Goal: Information Seeking & Learning: Learn about a topic

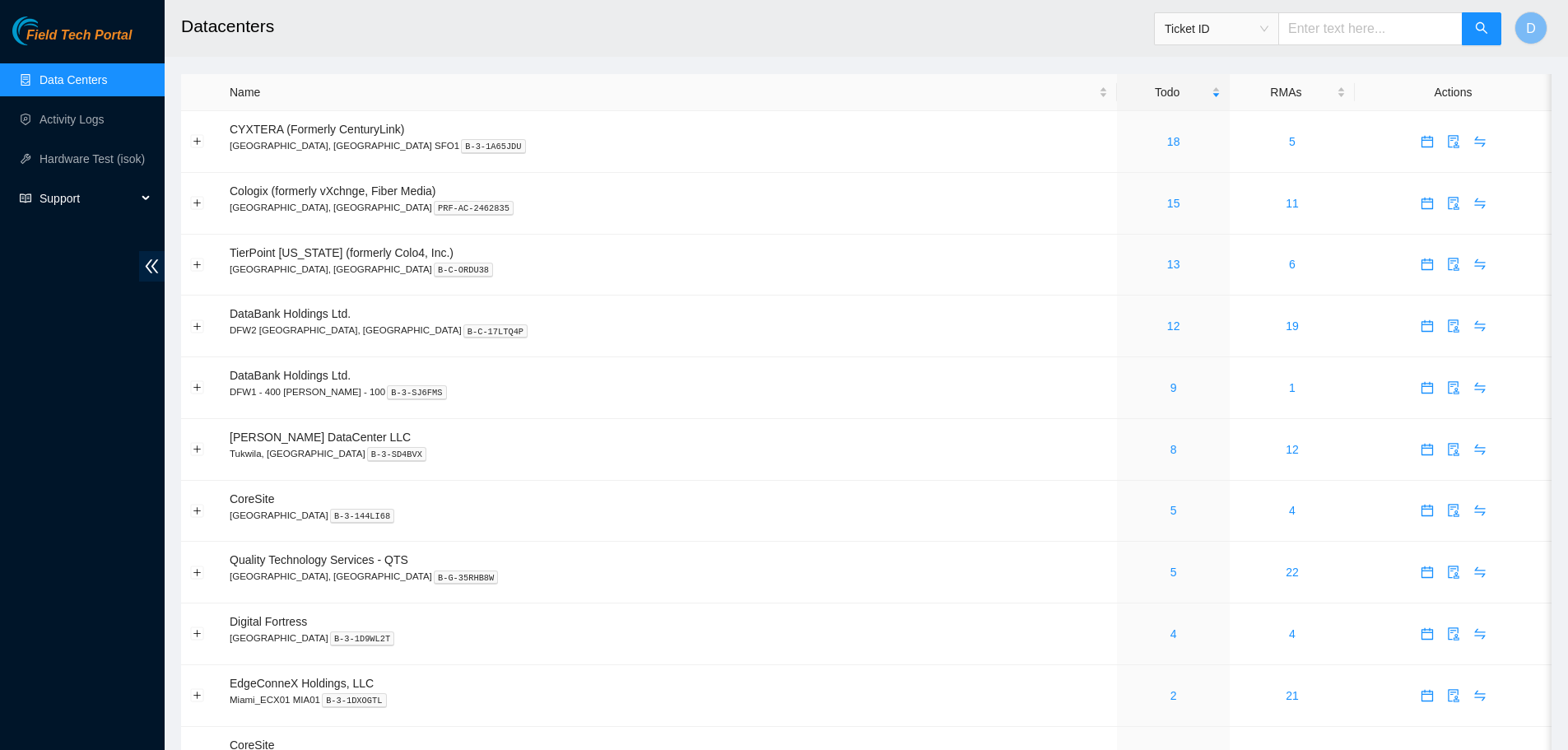
click at [55, 206] on span "Support" at bounding box center [88, 198] width 97 height 33
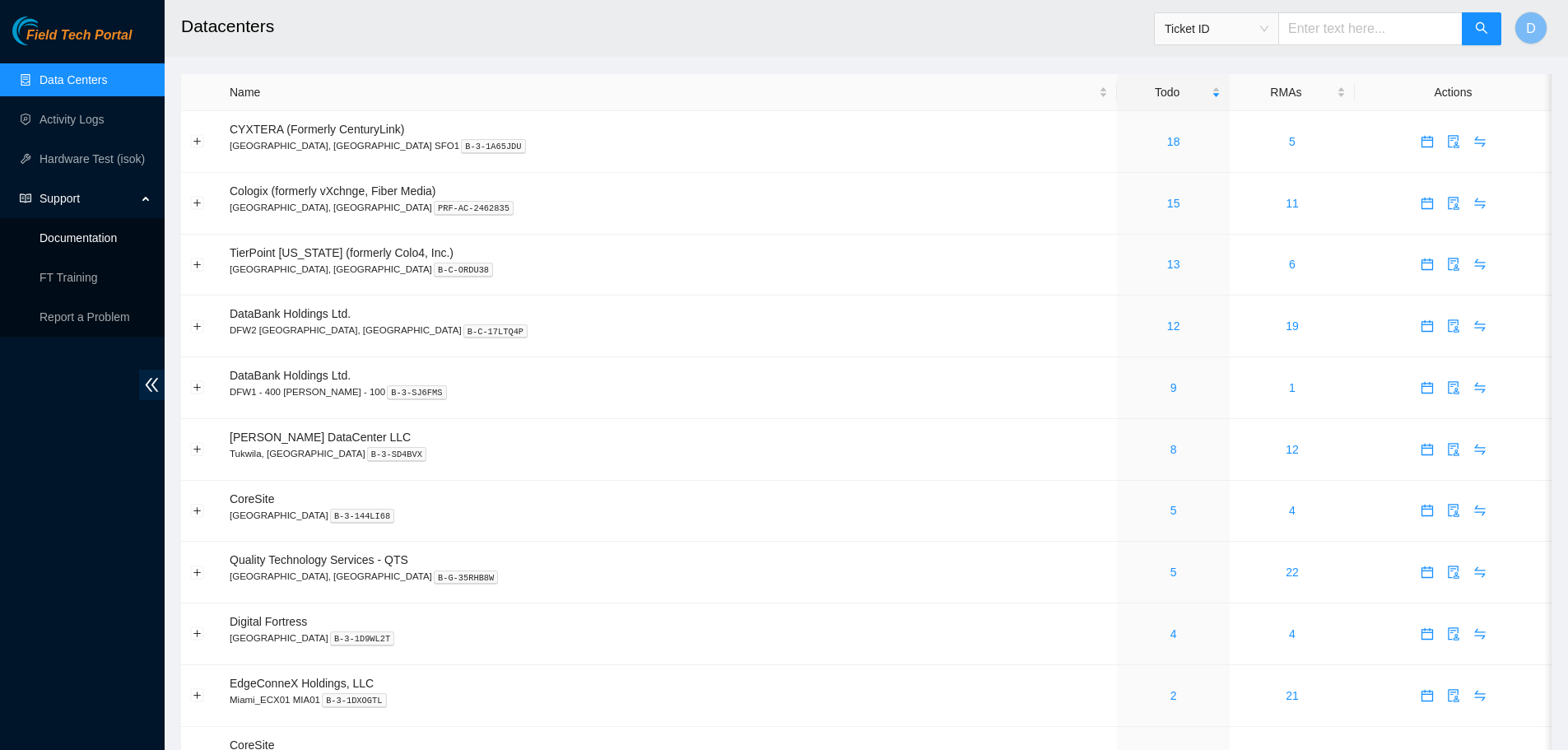
click at [82, 242] on link "Documentation" at bounding box center [78, 238] width 77 height 13
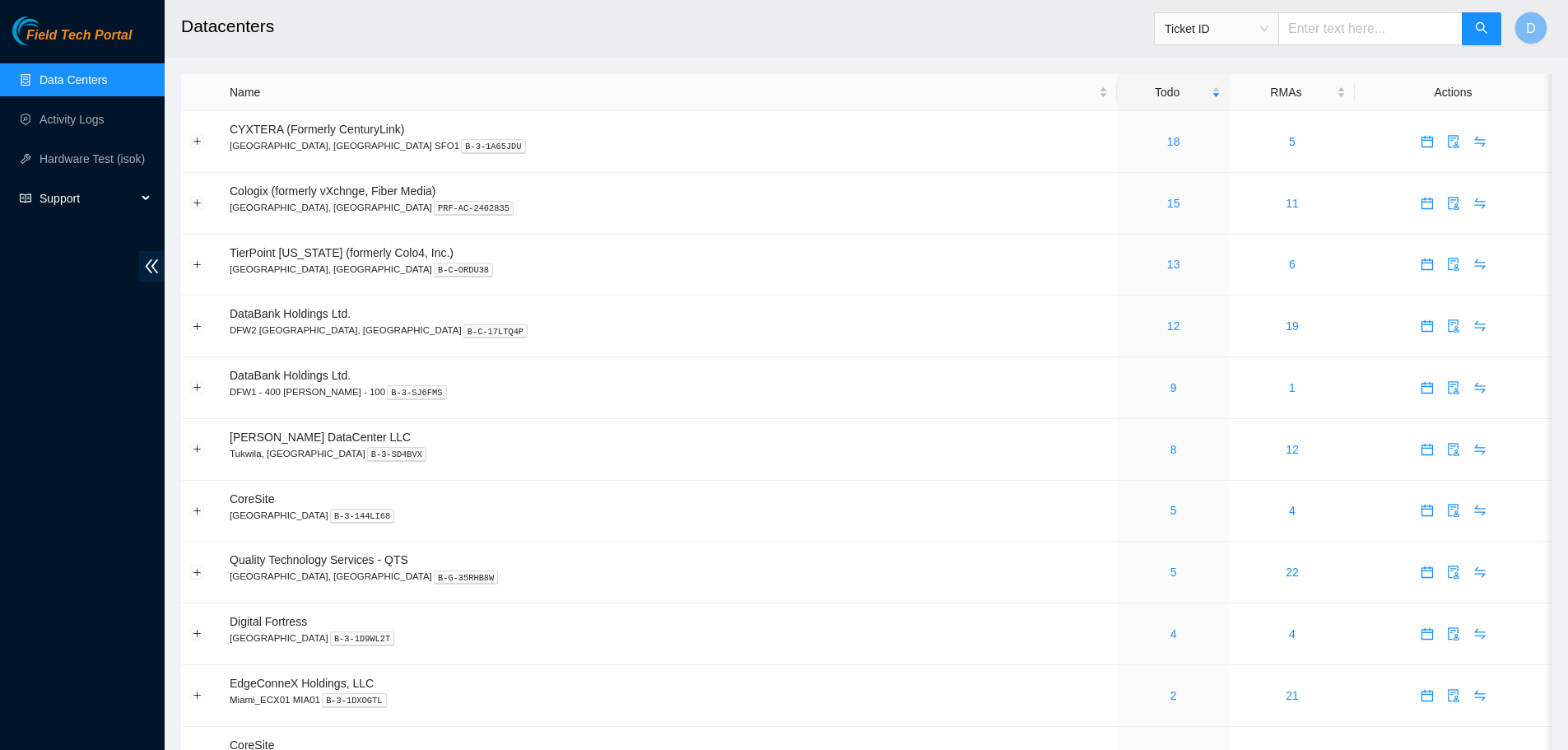
click at [60, 195] on span "Support" at bounding box center [88, 198] width 97 height 33
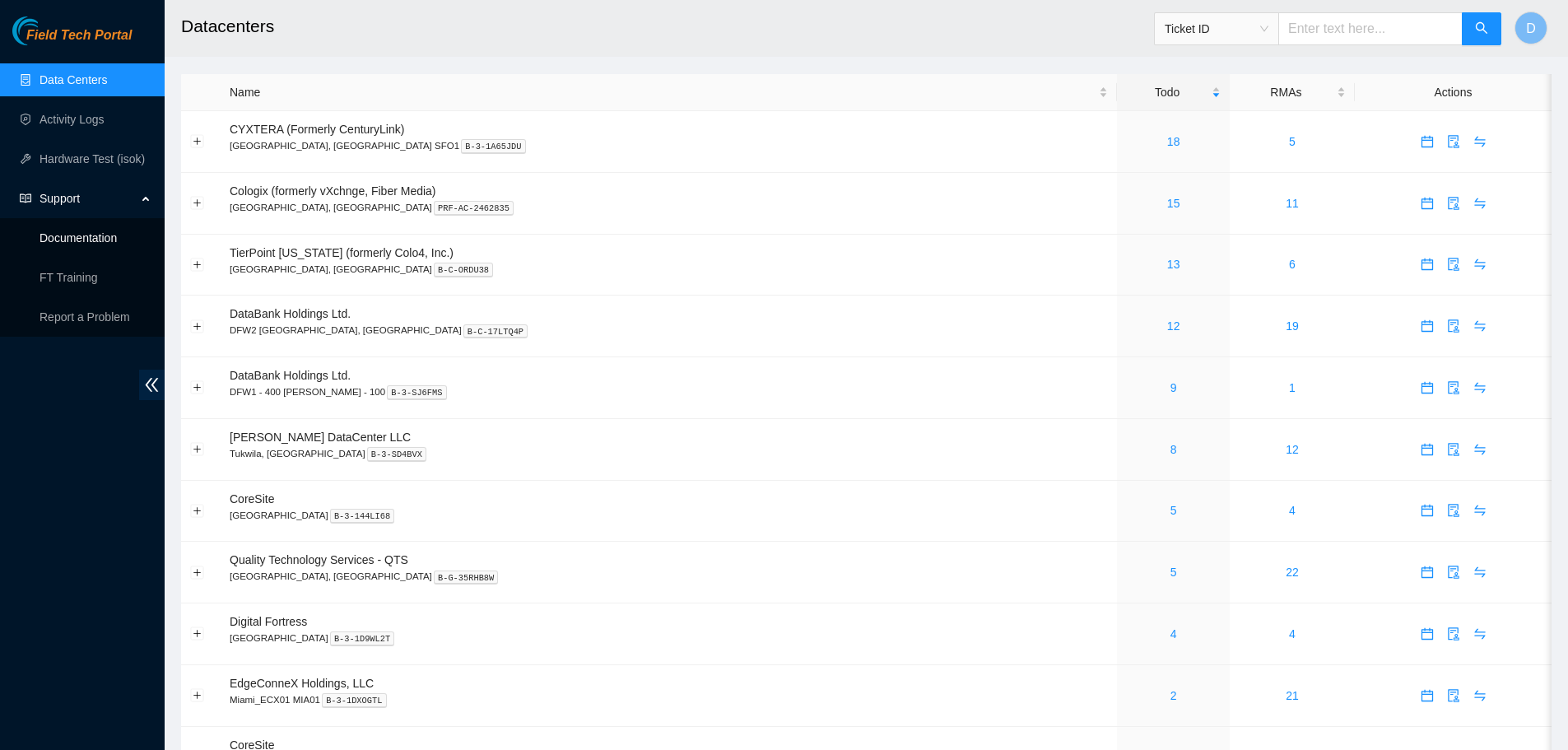
click at [69, 242] on link "Documentation" at bounding box center [78, 238] width 77 height 13
